Goal: Information Seeking & Learning: Learn about a topic

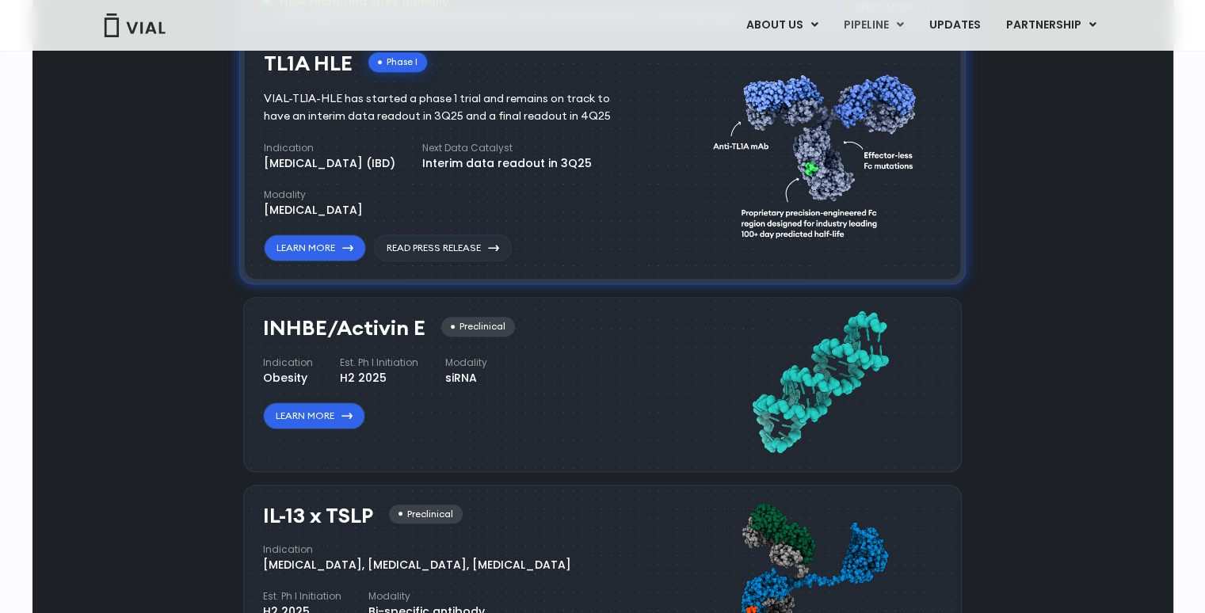
scroll to position [1426, 0]
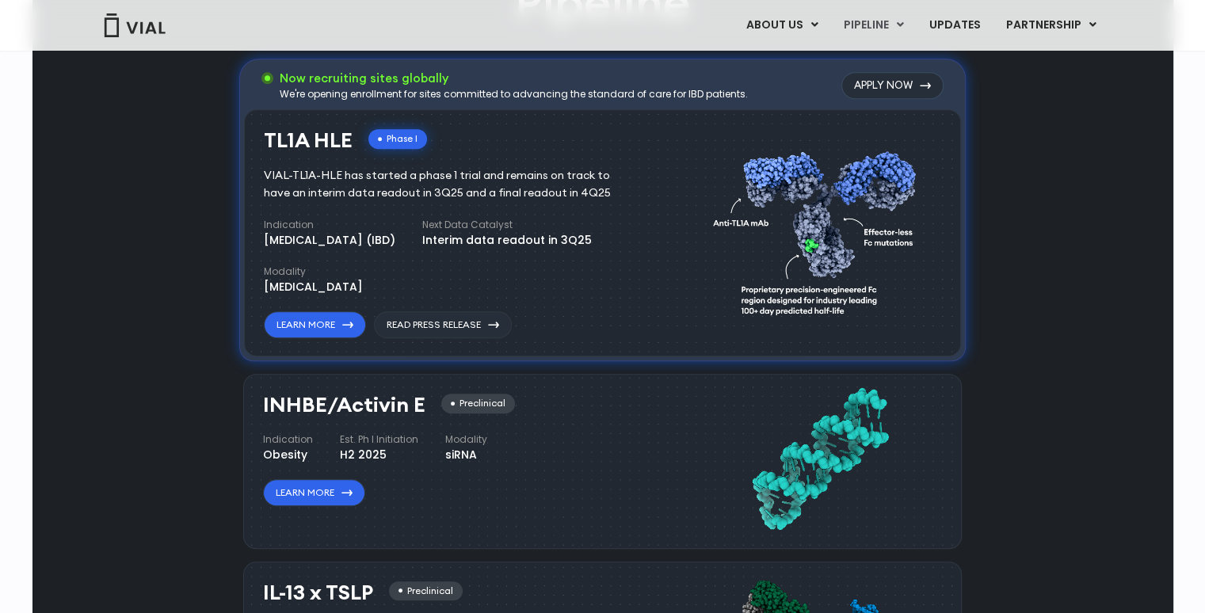
scroll to position [1109, 0]
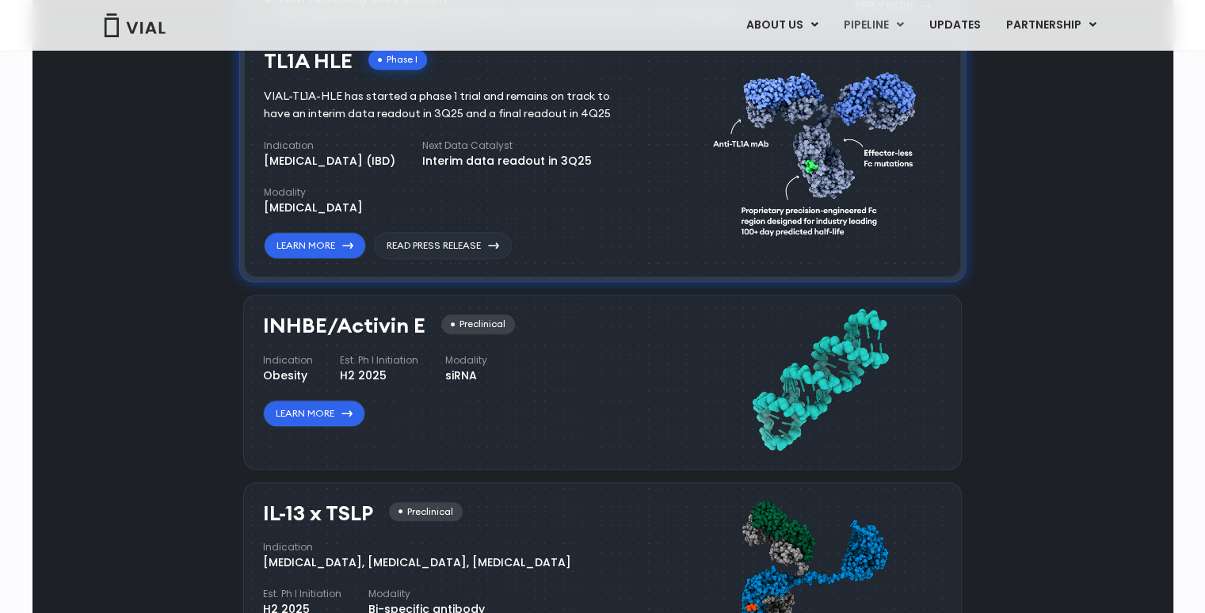
drag, startPoint x: 365, startPoint y: 513, endPoint x: 307, endPoint y: 513, distance: 57.8
click at [279, 515] on h3 "IL-13 x TSLP" at bounding box center [318, 513] width 110 height 23
drag, startPoint x: 373, startPoint y: 514, endPoint x: 256, endPoint y: 513, distance: 117.2
click at [256, 513] on div "IL-13 x TSLP Preclinical Indication [MEDICAL_DATA], [MEDICAL_DATA], [MEDICAL_DA…" at bounding box center [602, 580] width 718 height 197
copy h3 "IL-13 x TSLP"
